Goal: Navigation & Orientation: Find specific page/section

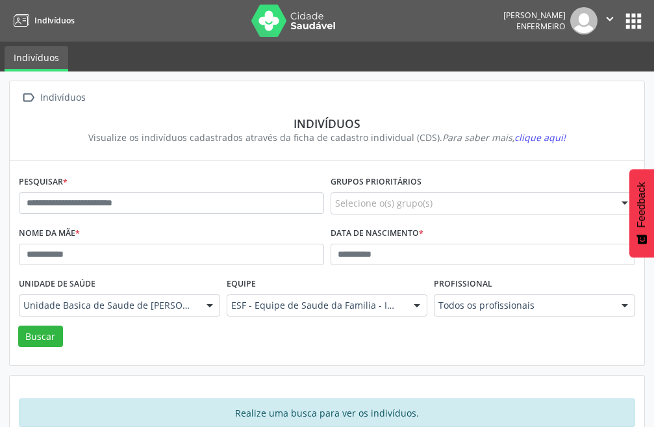
click at [604, 19] on icon "" at bounding box center [610, 19] width 14 height 14
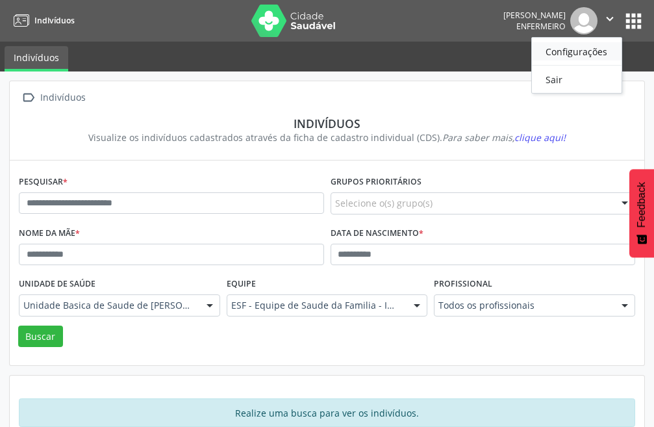
click at [572, 56] on link "Configurações" at bounding box center [577, 51] width 90 height 18
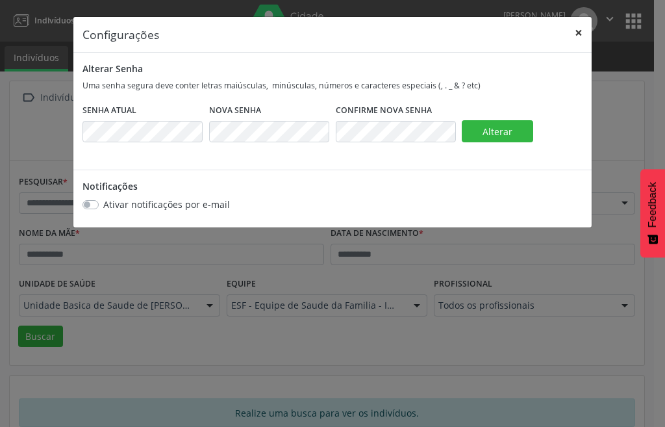
click at [575, 30] on button "×" at bounding box center [579, 33] width 26 height 32
click at [575, 53] on div "Alterar Senha Uma senha segura deve conter letras maiúsculas, minúsculas, númer…" at bounding box center [332, 111] width 518 height 117
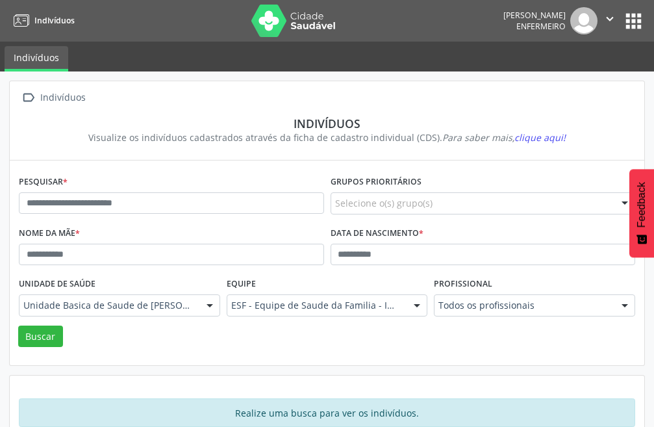
click at [633, 24] on button "apps" at bounding box center [633, 21] width 23 height 23
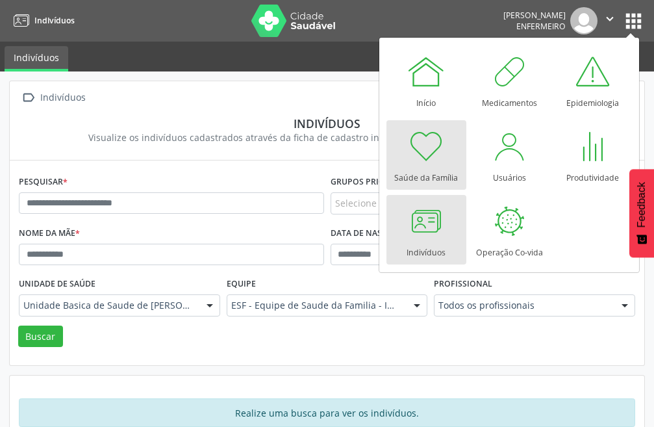
click at [427, 157] on div at bounding box center [425, 146] width 39 height 39
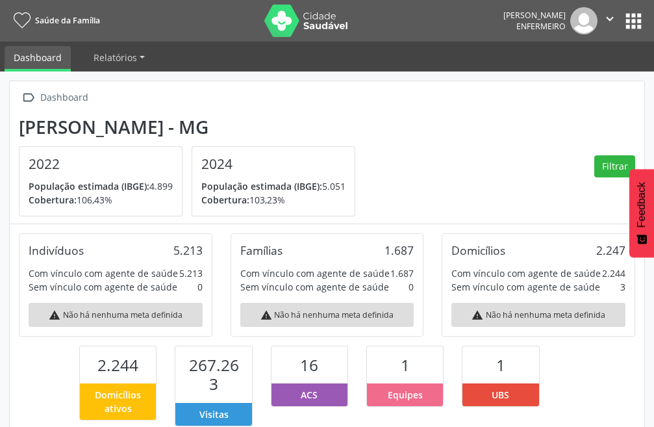
scroll to position [238, 211]
drag, startPoint x: 630, startPoint y: 16, endPoint x: 622, endPoint y: 23, distance: 10.6
click at [626, 20] on button "apps" at bounding box center [633, 21] width 23 height 23
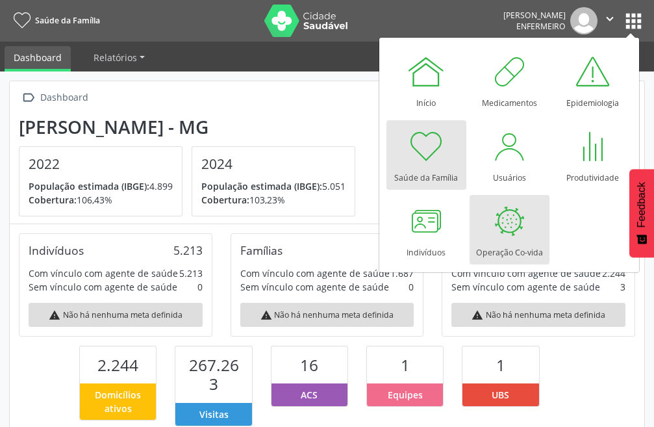
click at [515, 225] on div at bounding box center [509, 220] width 39 height 39
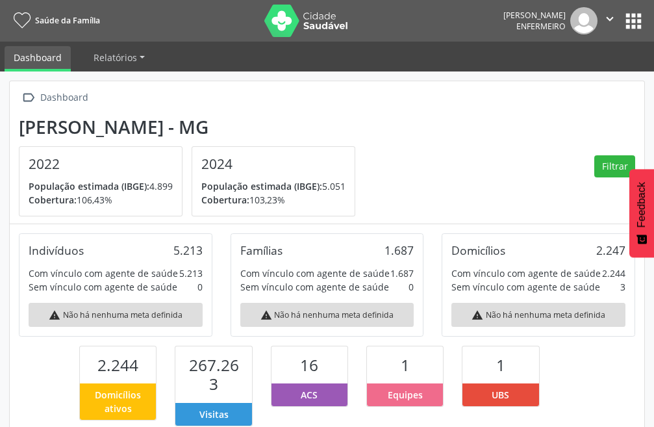
scroll to position [238, 211]
click at [24, 27] on icon at bounding box center [22, 21] width 17 height 16
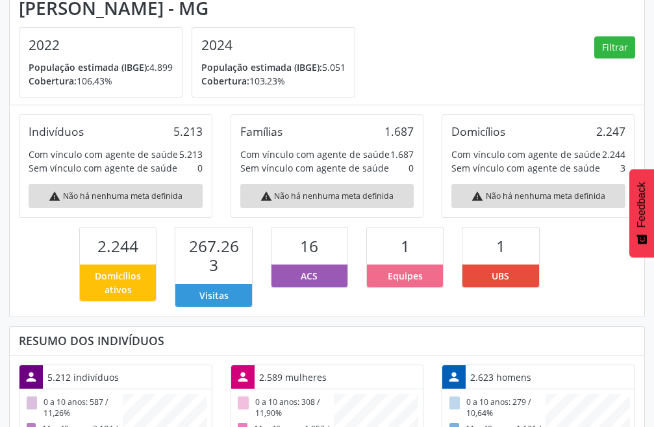
scroll to position [0, 0]
